Goal: Transaction & Acquisition: Download file/media

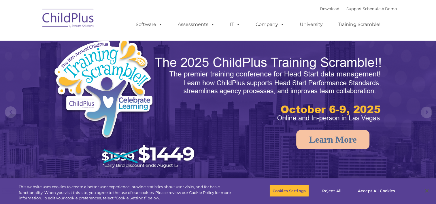
select select "MEDIUM"
click at [321, 8] on link "Download" at bounding box center [330, 8] width 20 height 5
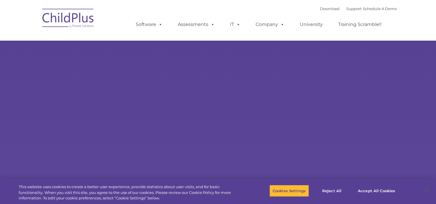
type input ""
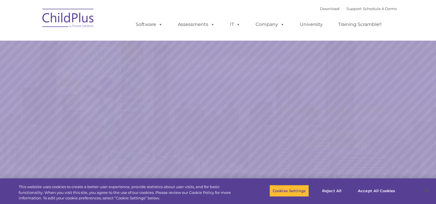
select select "MEDIUM"
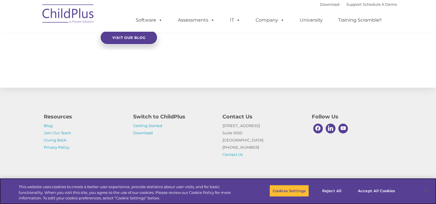
scroll to position [657, 0]
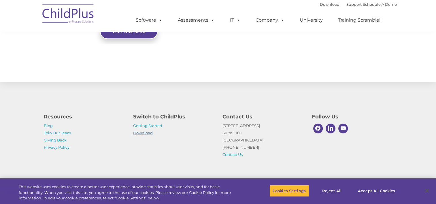
click at [136, 132] on link "Download" at bounding box center [143, 132] width 20 height 5
